Goal: Complete application form

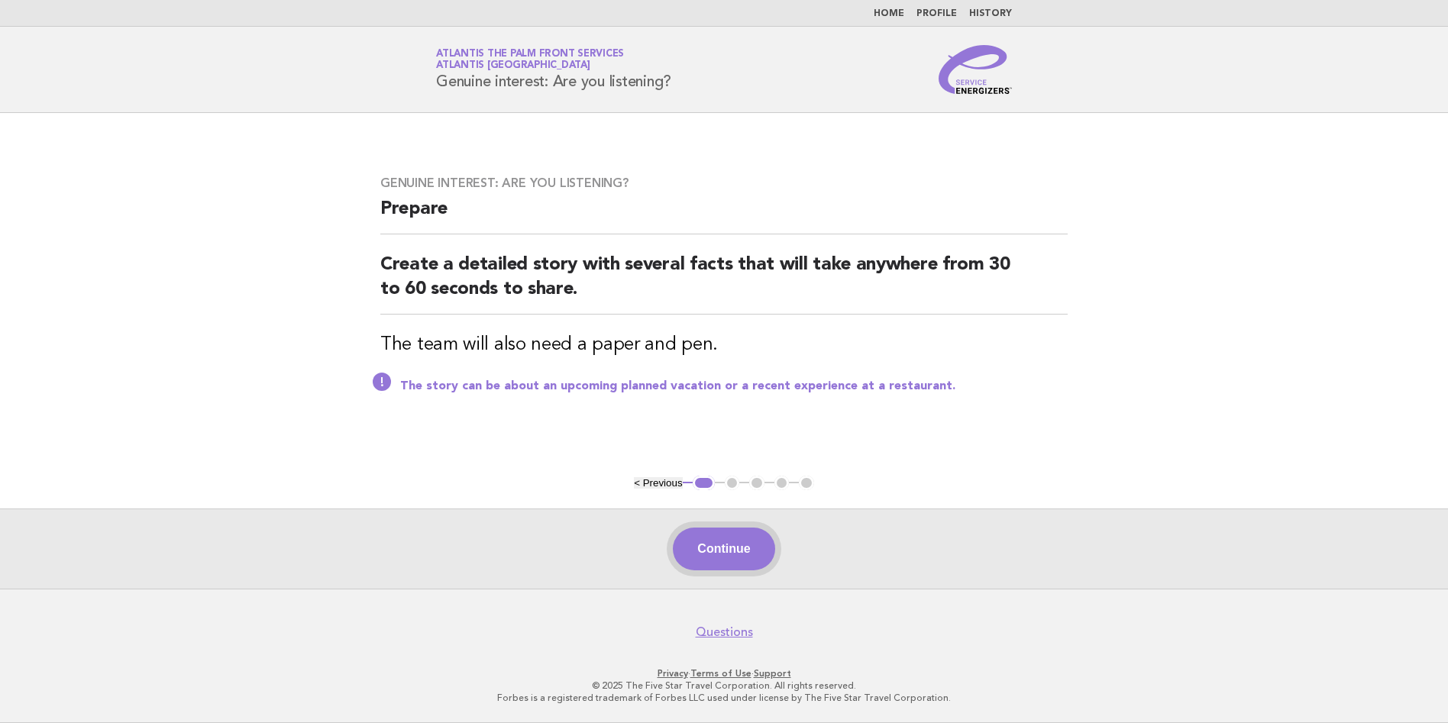
click at [736, 550] on button "Continue" at bounding box center [724, 549] width 102 height 43
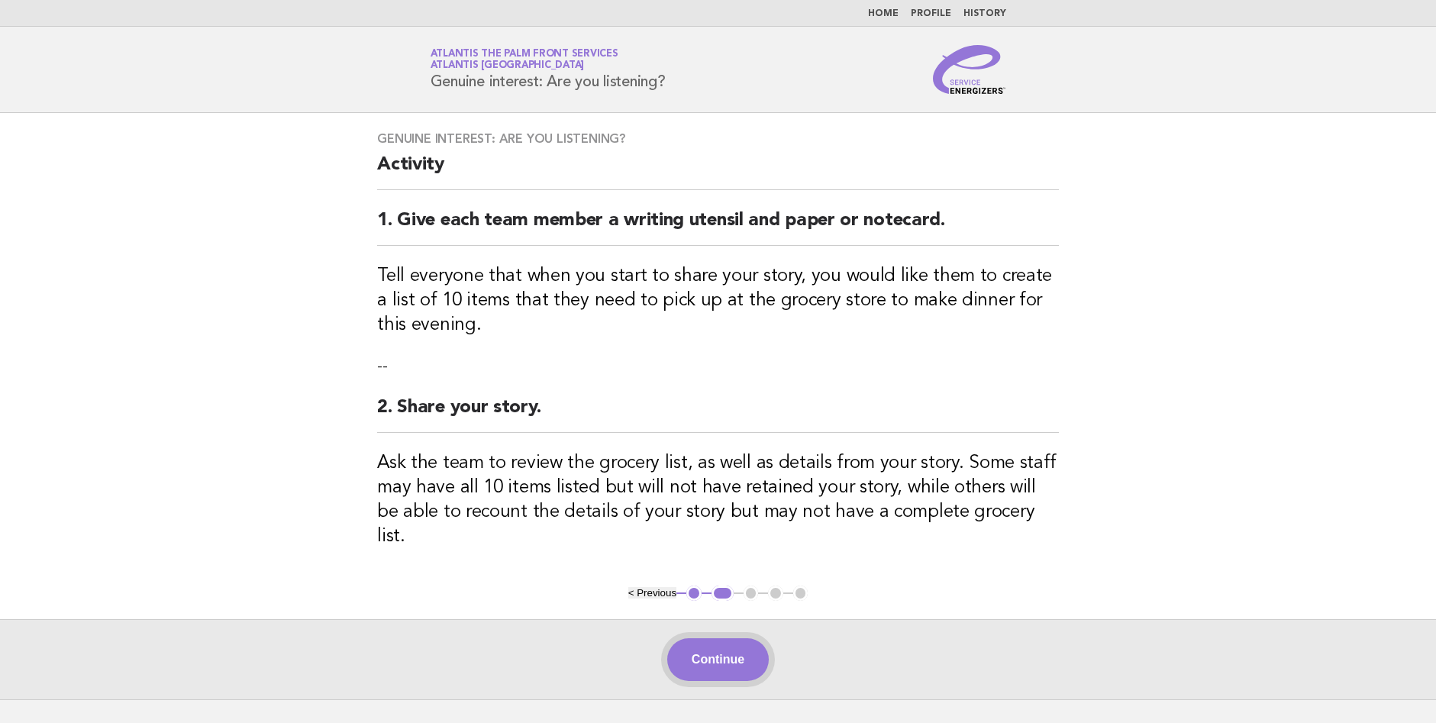
click at [742, 648] on button "Continue" at bounding box center [718, 659] width 102 height 43
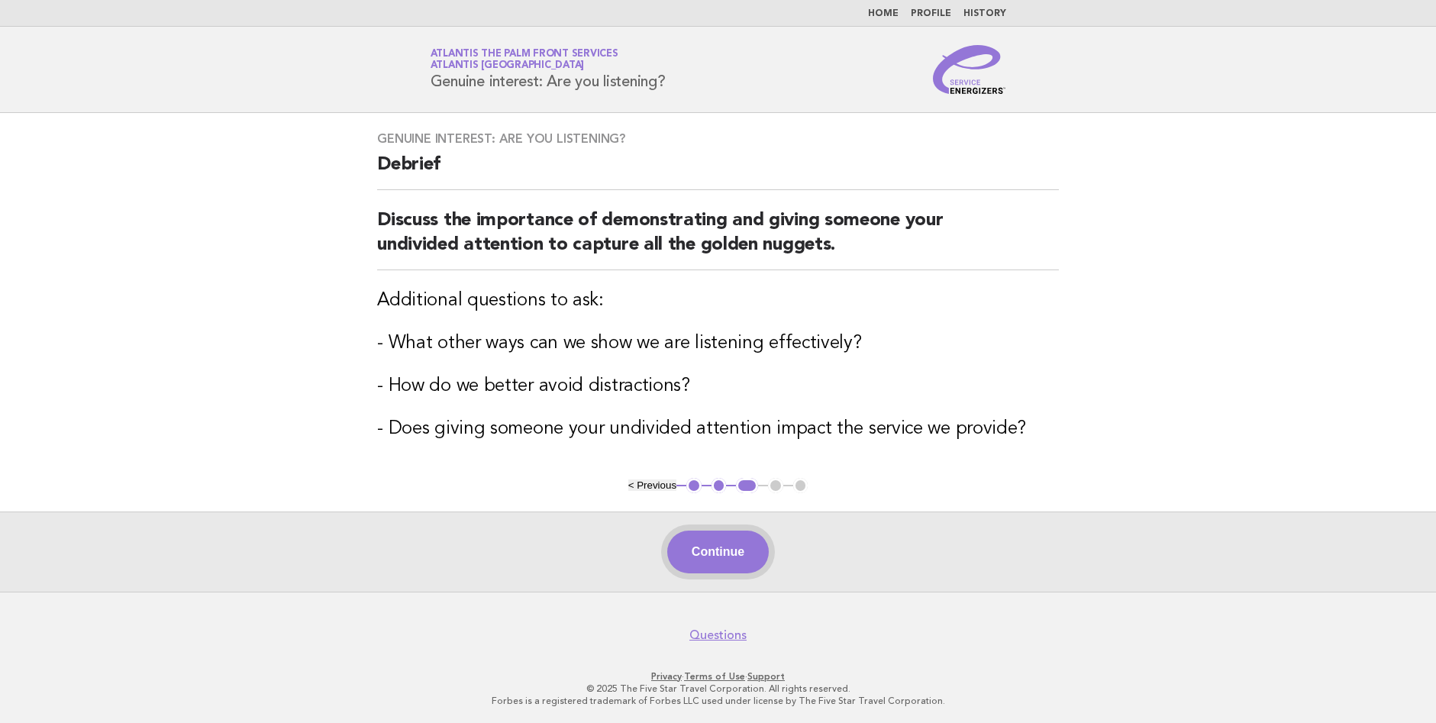
click at [729, 535] on button "Continue" at bounding box center [718, 552] width 102 height 43
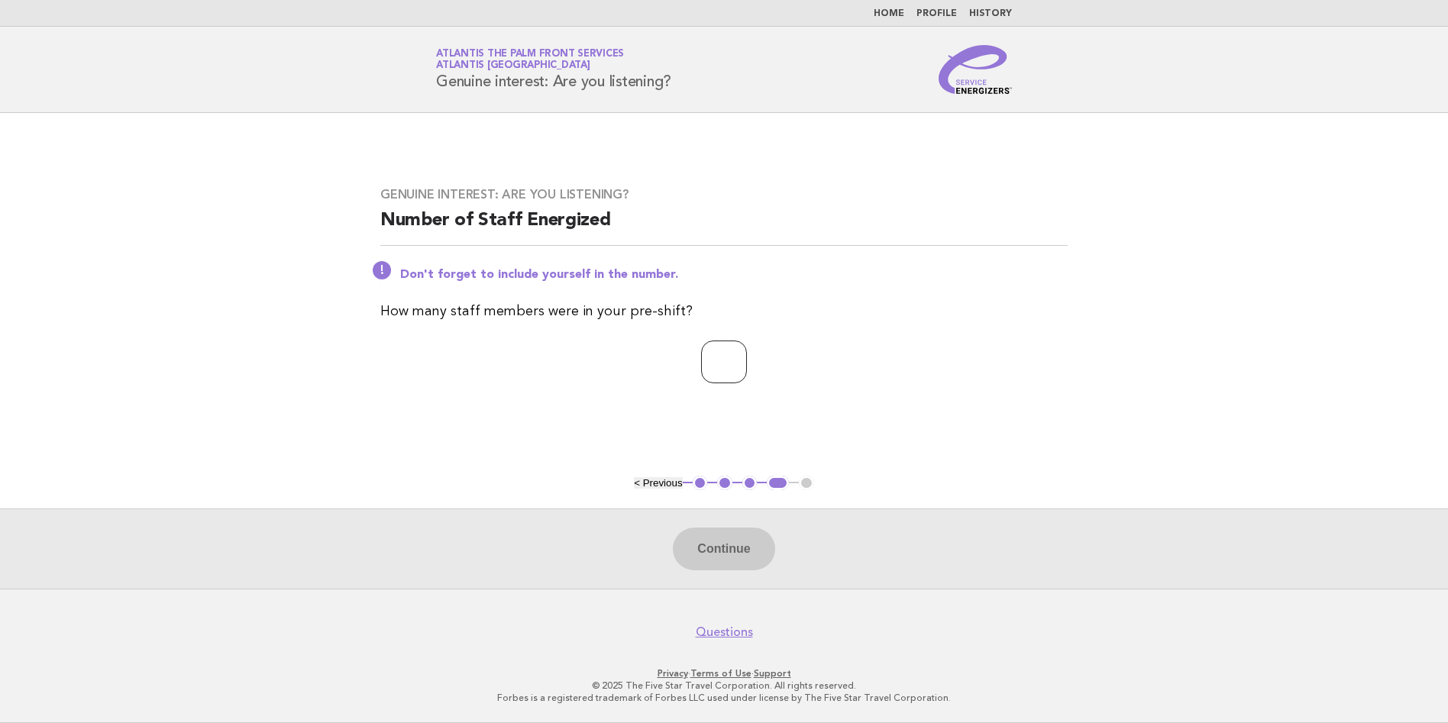
click at [701, 368] on input "number" at bounding box center [724, 362] width 46 height 43
type input "*"
click at [734, 549] on button "Continue" at bounding box center [724, 549] width 102 height 43
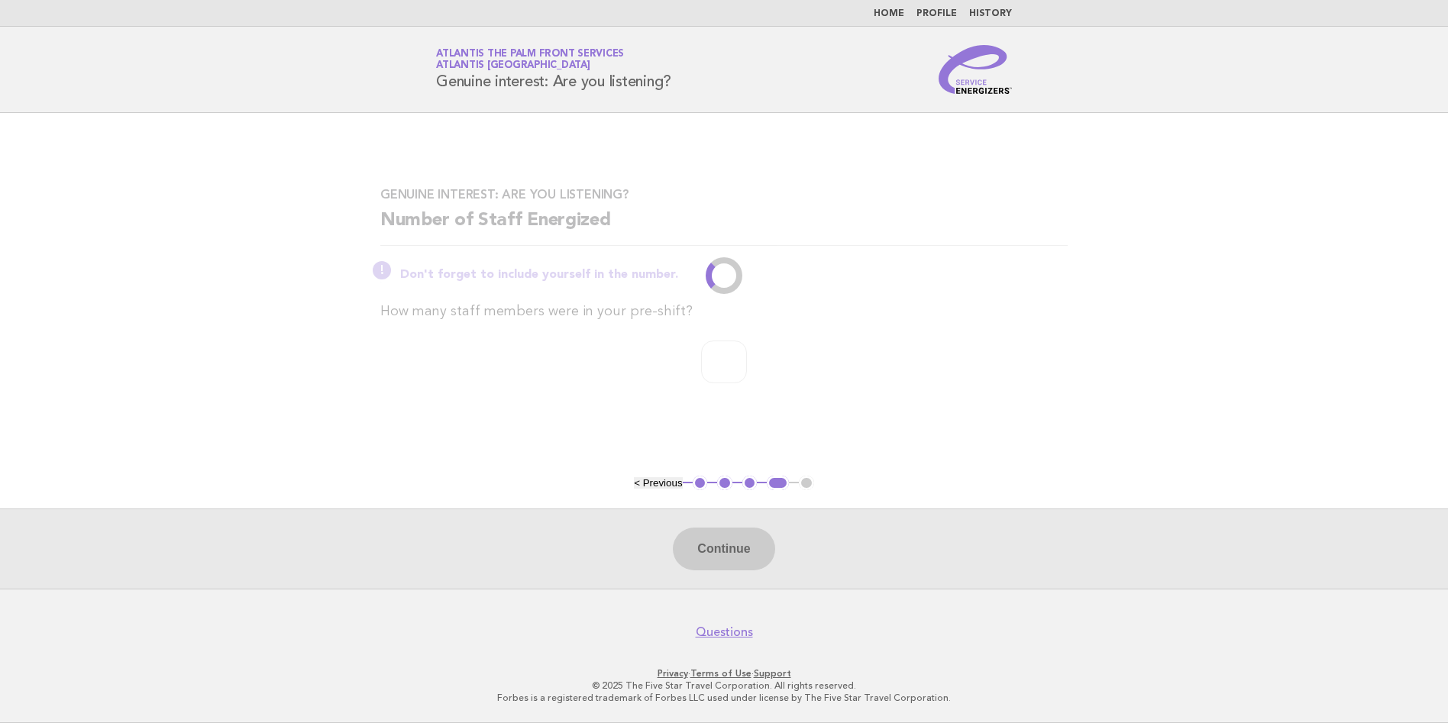
click at [1178, 342] on main "Genuine interest: Are you listening? Number of Staff Energized Don't forget to …" at bounding box center [724, 351] width 1448 height 476
